Goal: Information Seeking & Learning: Learn about a topic

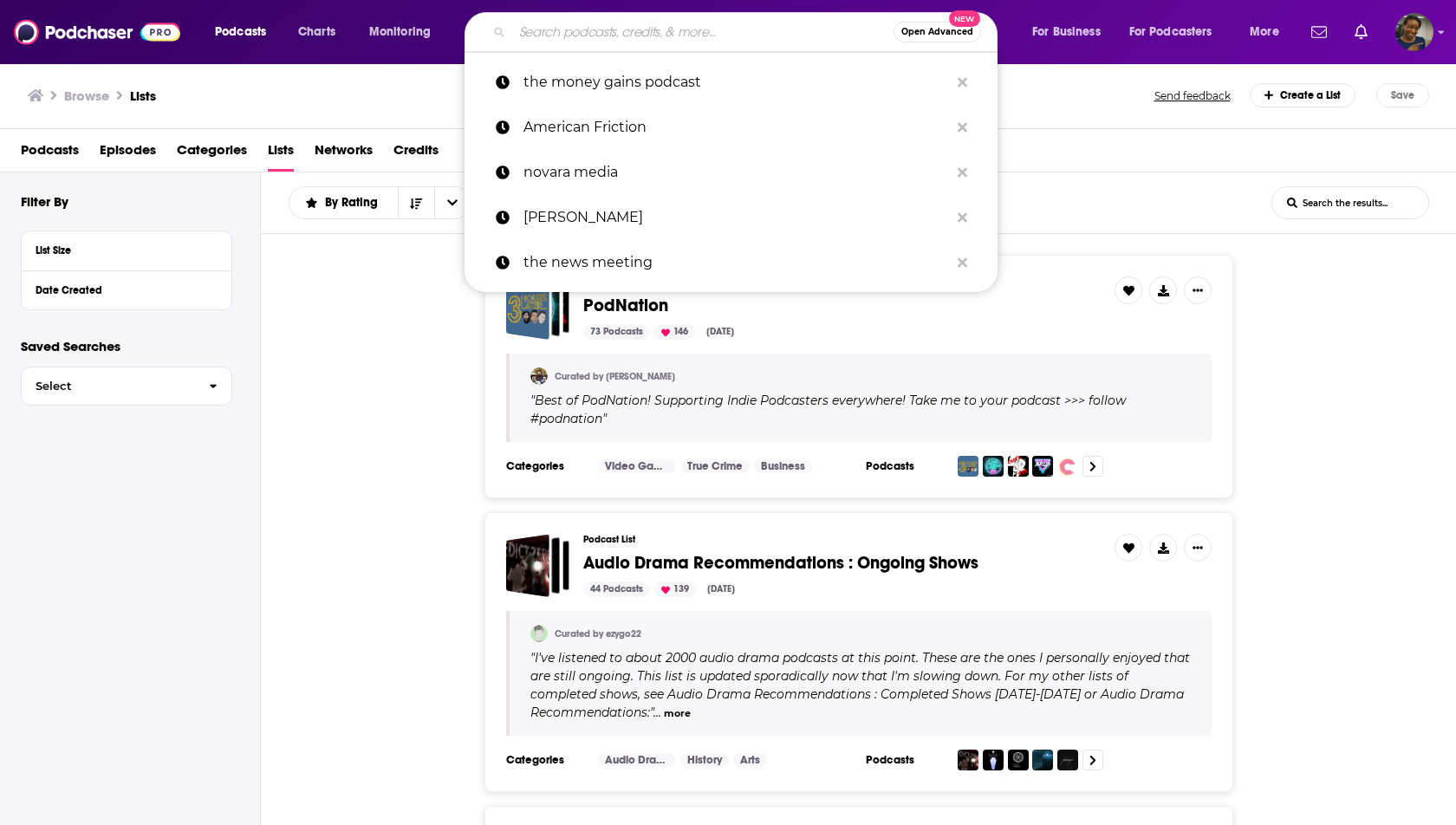
click at [777, 39] on input "Search podcasts, credits, & more..." at bounding box center [704, 32] width 382 height 28
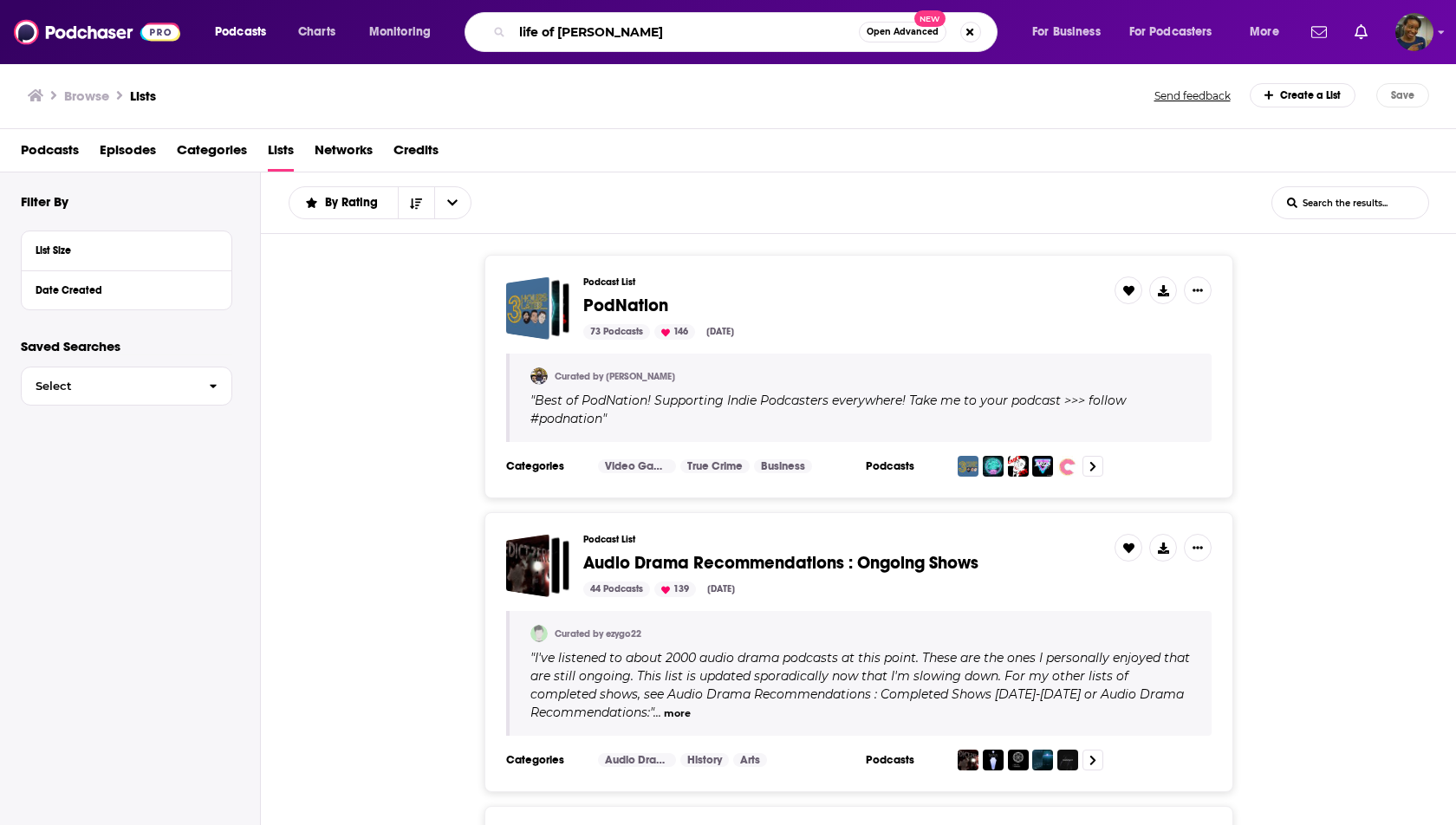
type input "life of [PERSON_NAME]"
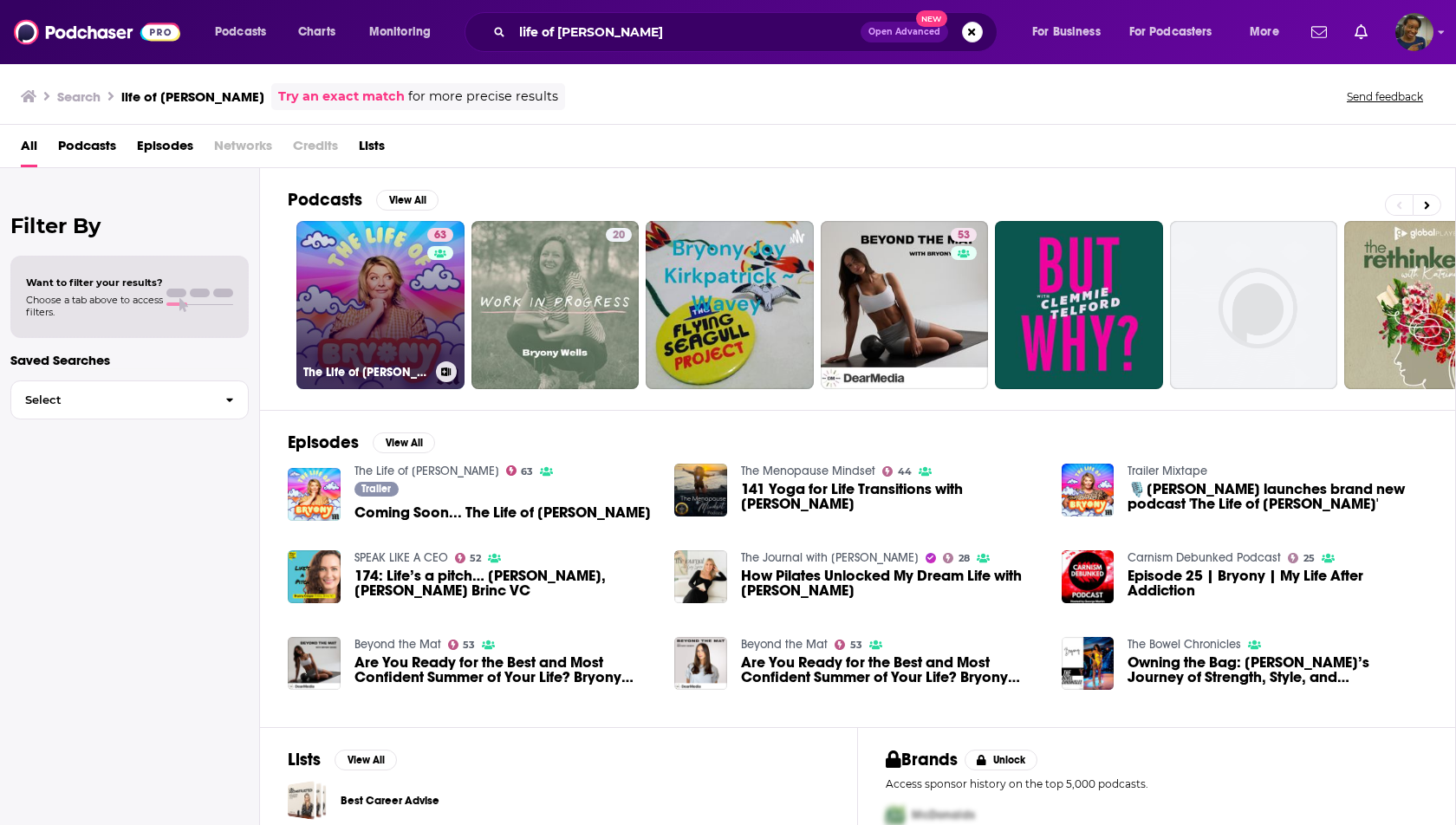
click at [340, 240] on link "63 The Life of [PERSON_NAME]" at bounding box center [381, 305] width 168 height 168
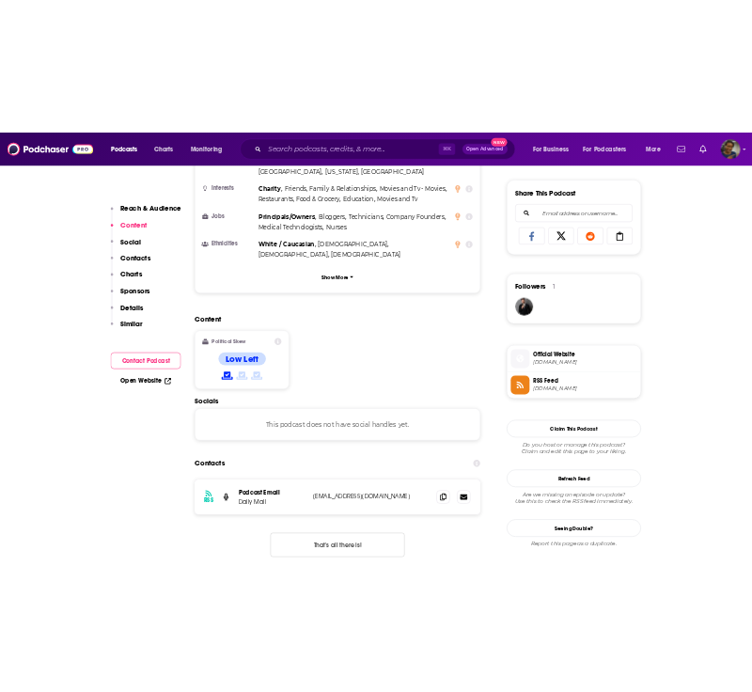
scroll to position [1156, 0]
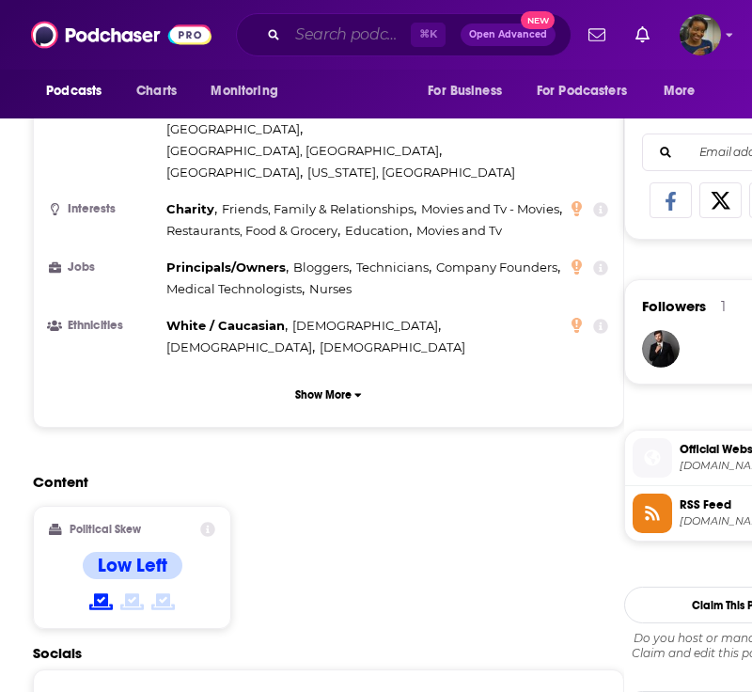
click at [366, 41] on input "Search podcasts, credits, & more..." at bounding box center [349, 35] width 123 height 30
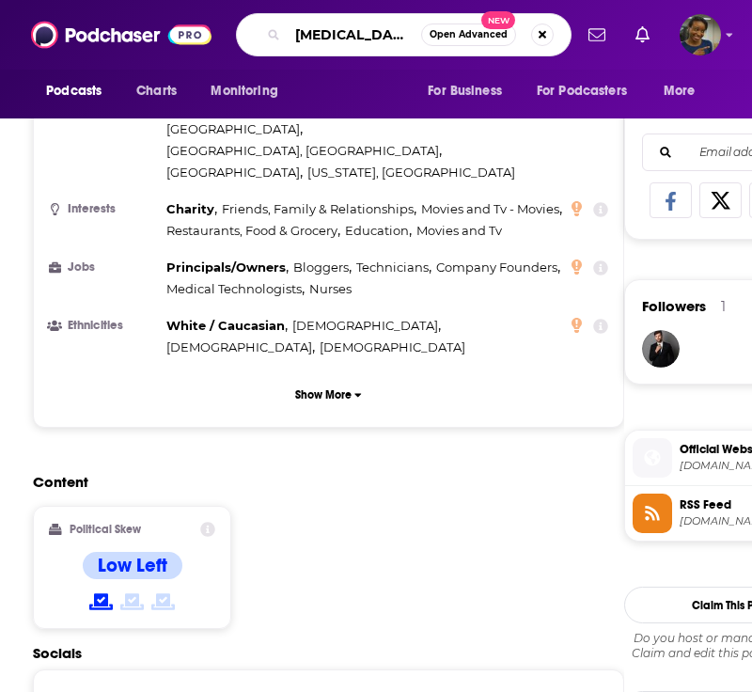
type input "paper cuts"
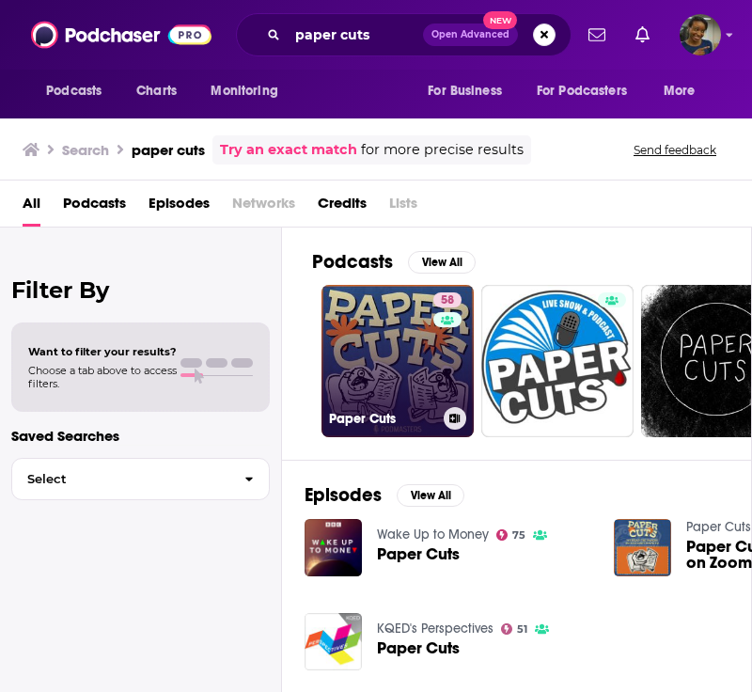
click at [374, 352] on link "58 Paper Cuts" at bounding box center [398, 361] width 152 height 152
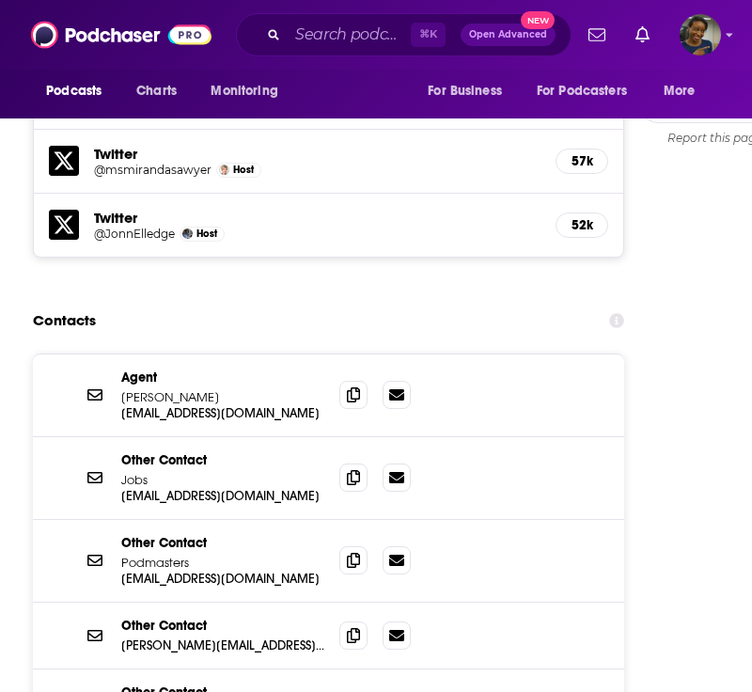
scroll to position [1982, 0]
